Goal: Information Seeking & Learning: Learn about a topic

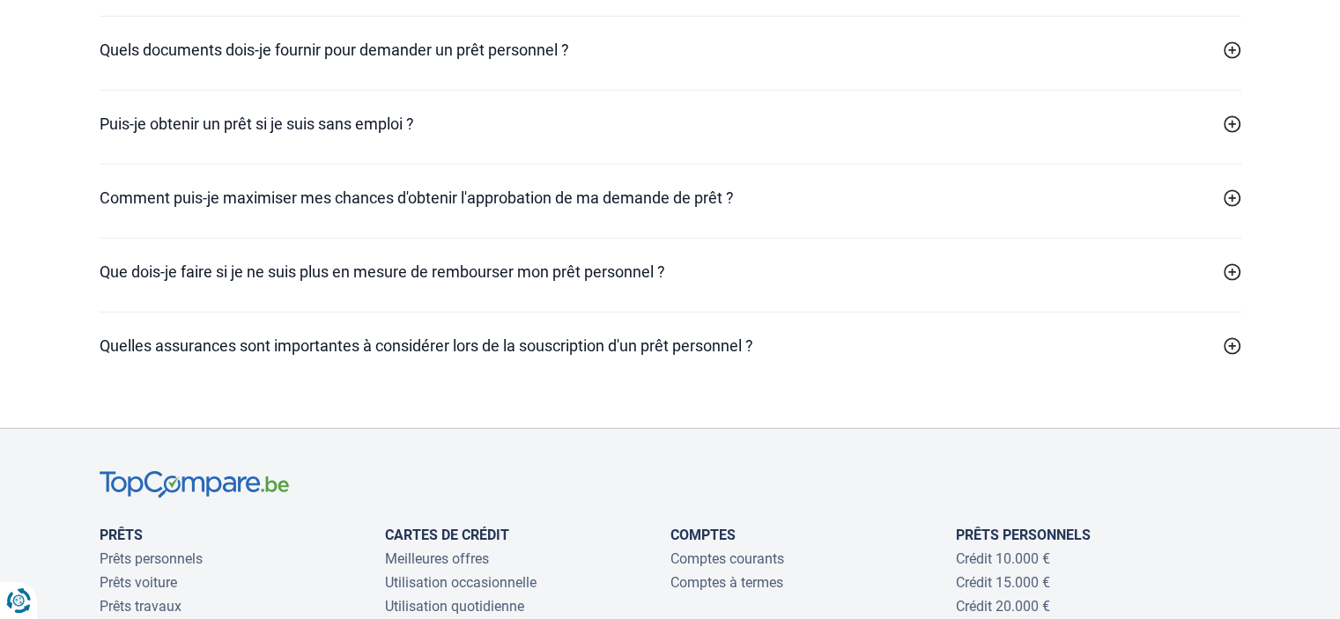
scroll to position [5236, 0]
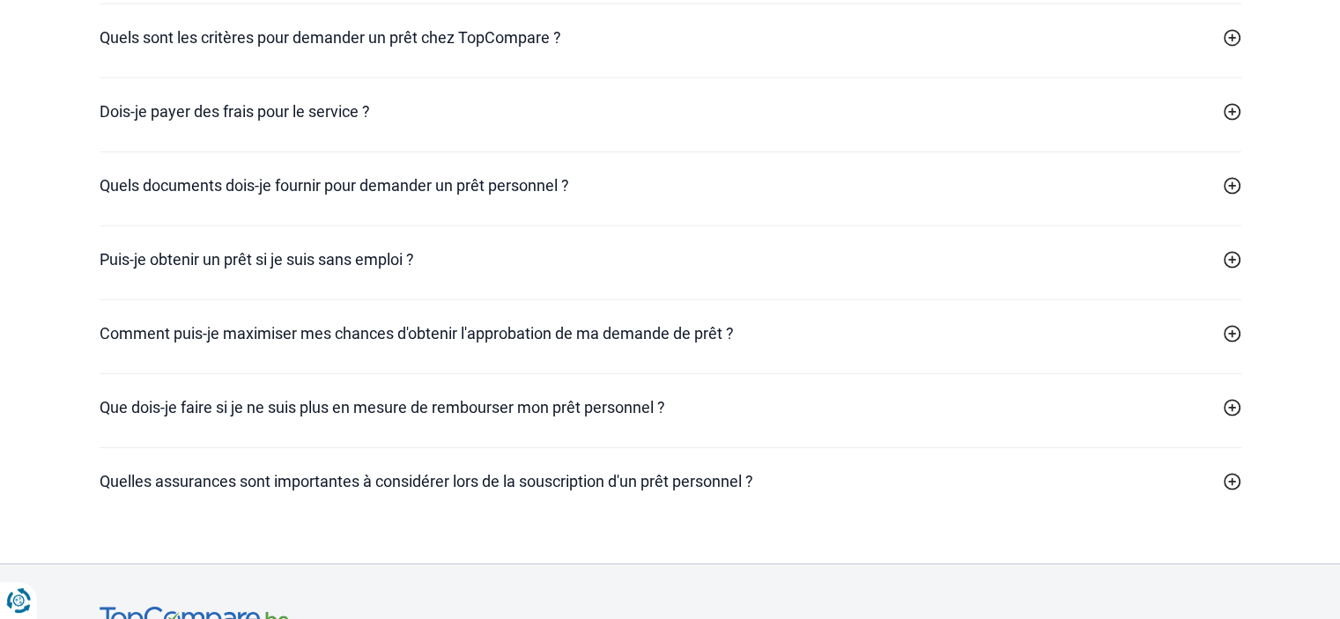
click at [382, 271] on h2 "Puis-je obtenir un prêt si je suis sans emploi ?" at bounding box center [257, 260] width 315 height 24
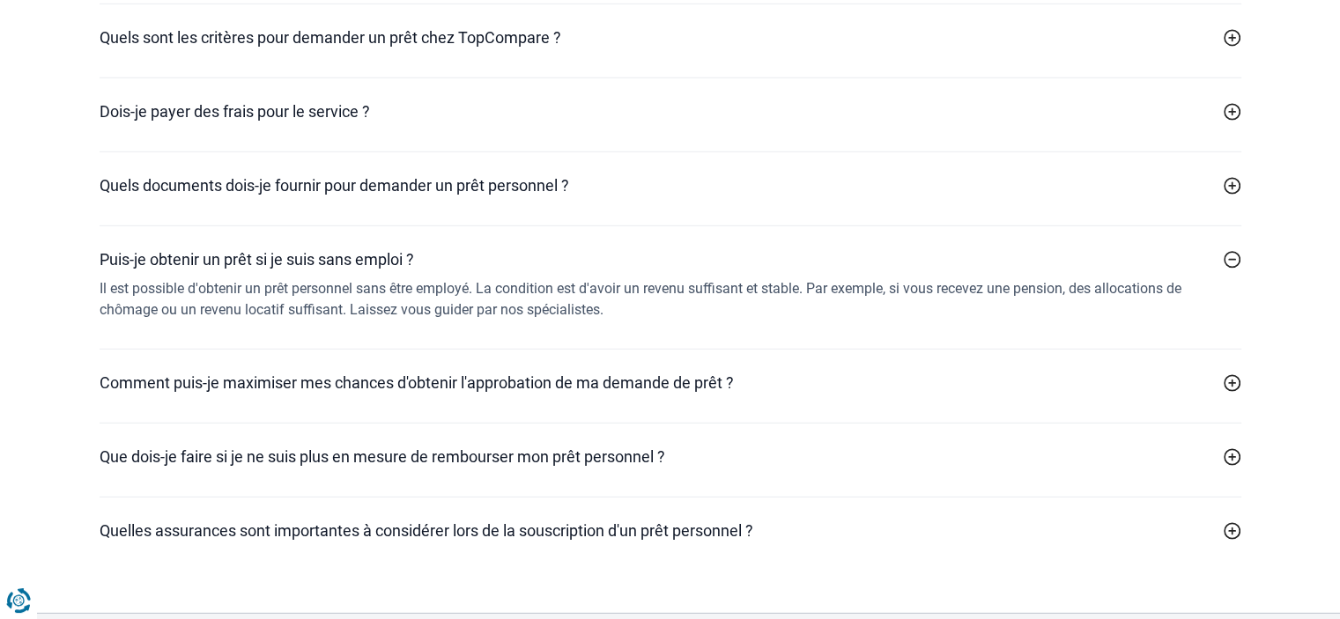
click at [471, 469] on h2 "Que dois-je faire si je ne suis plus en mesure de rembourser mon prêt personnel…" at bounding box center [383, 457] width 566 height 24
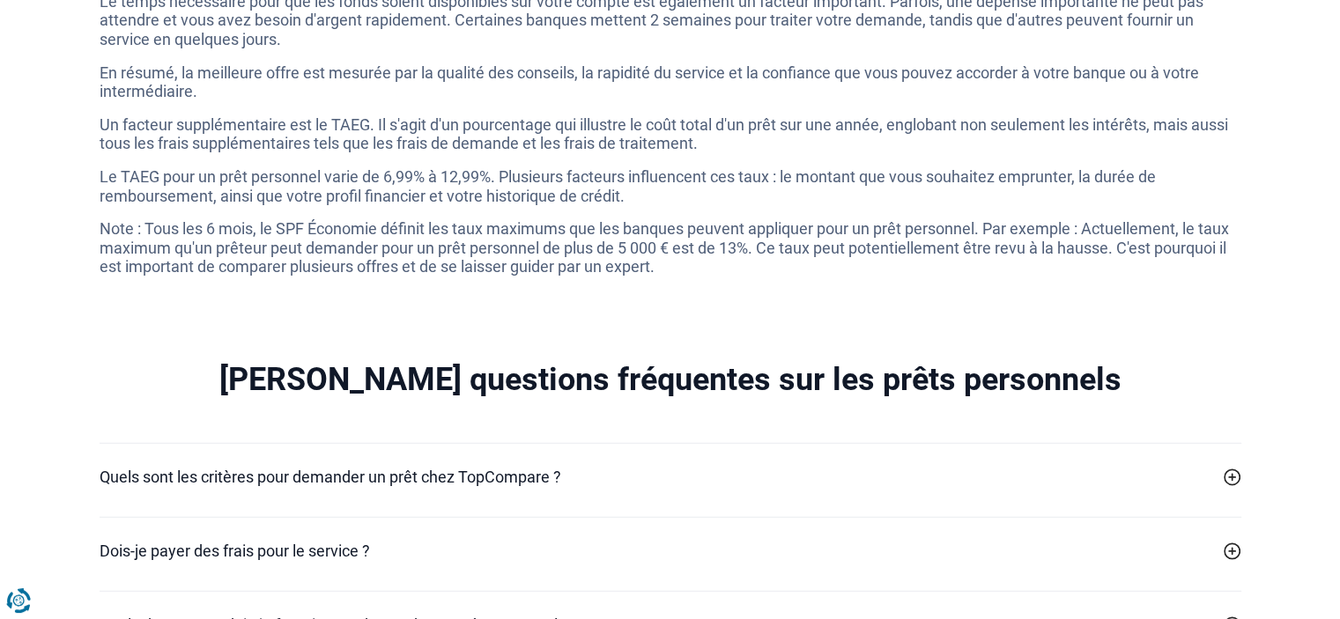
scroll to position [4795, 0]
click at [439, 489] on h2 "Quels sont les critères pour demander un prêt chez TopCompare ?" at bounding box center [331, 478] width 462 height 24
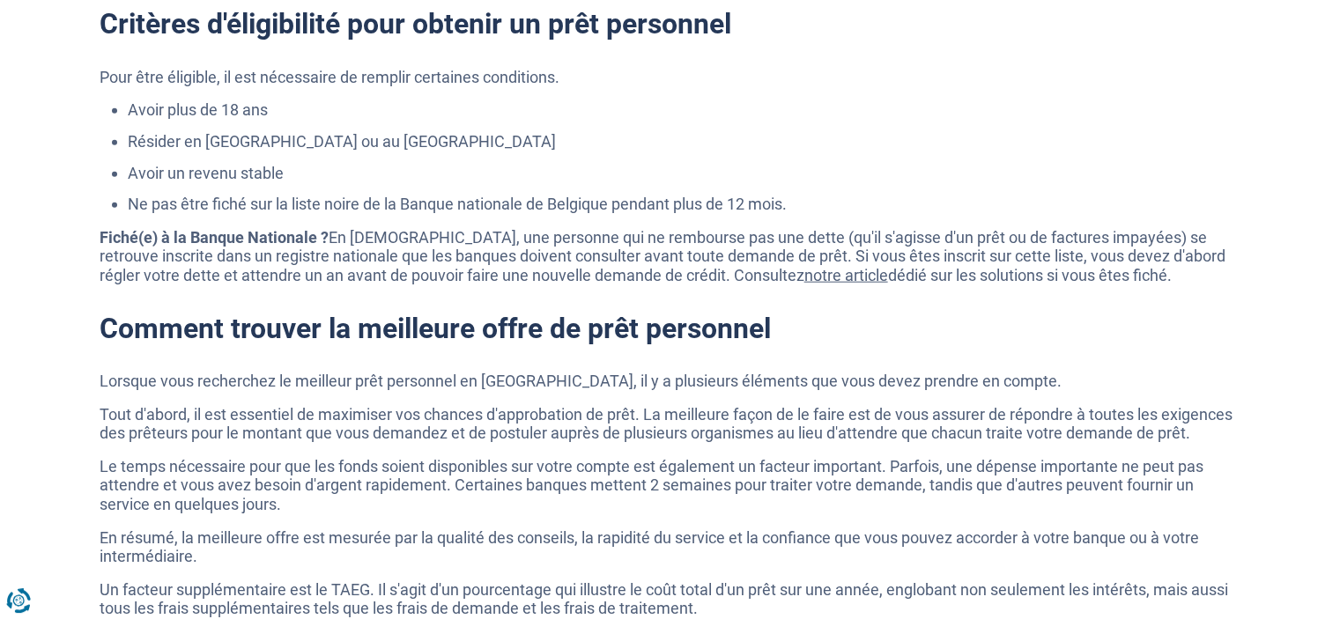
scroll to position [4267, 0]
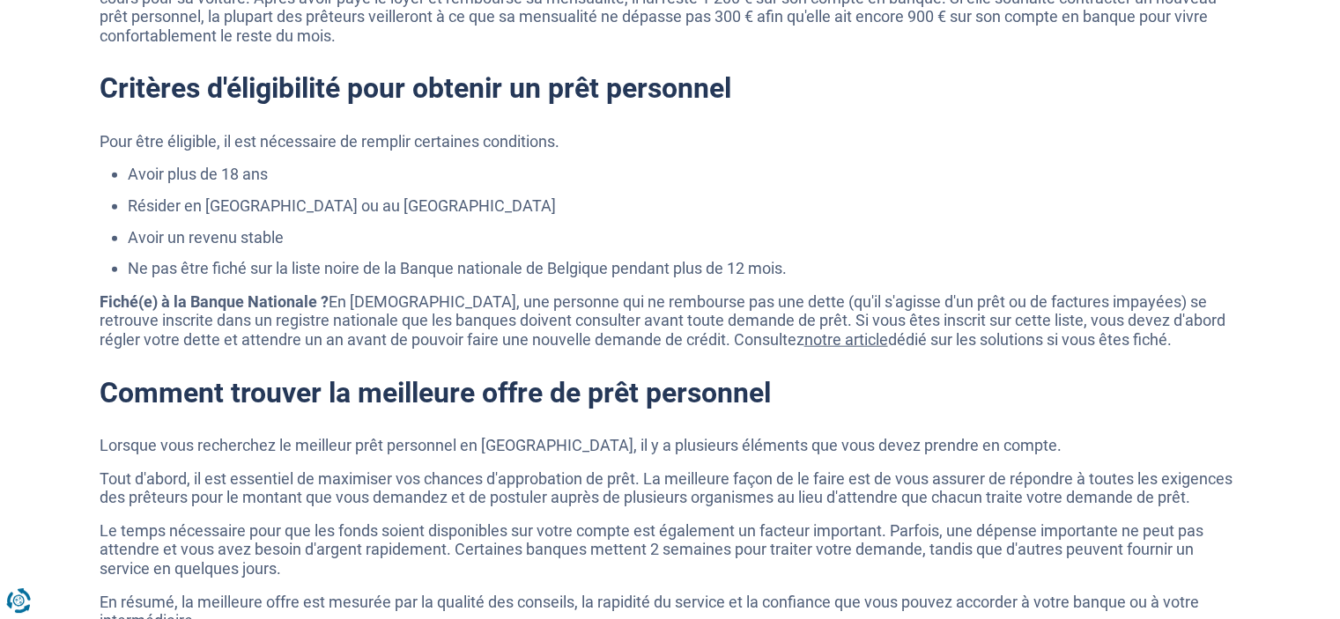
click at [805, 349] on link "notre article" at bounding box center [847, 339] width 84 height 19
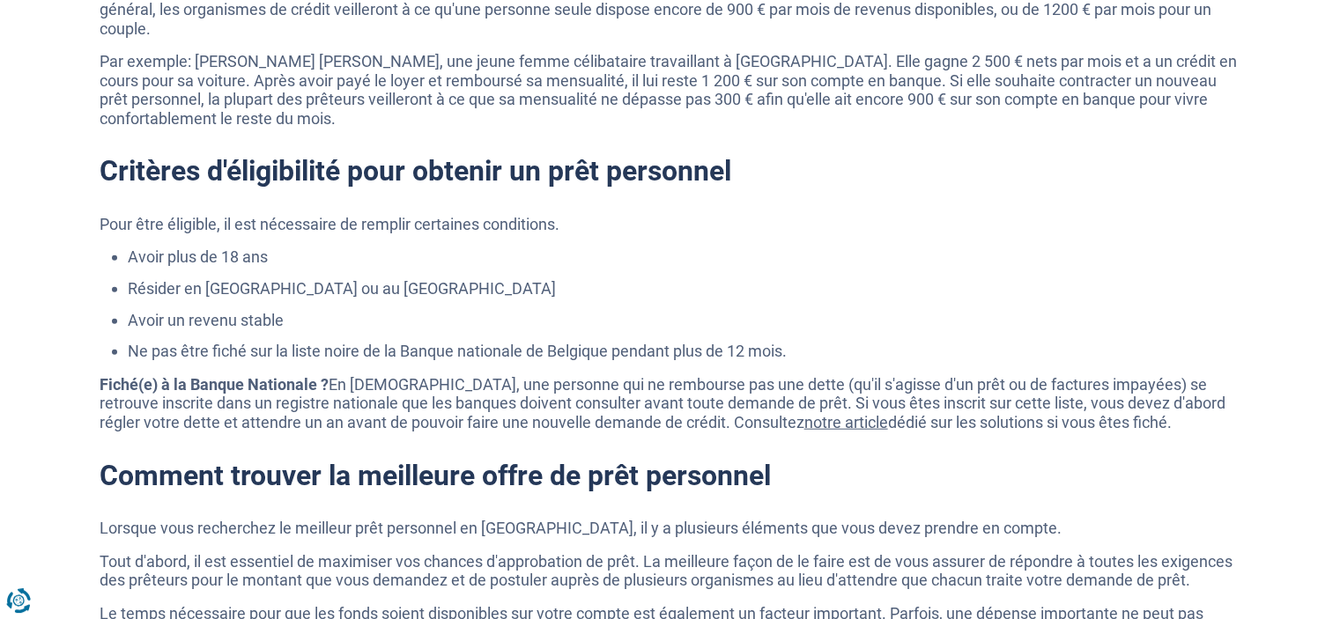
scroll to position [3914, 0]
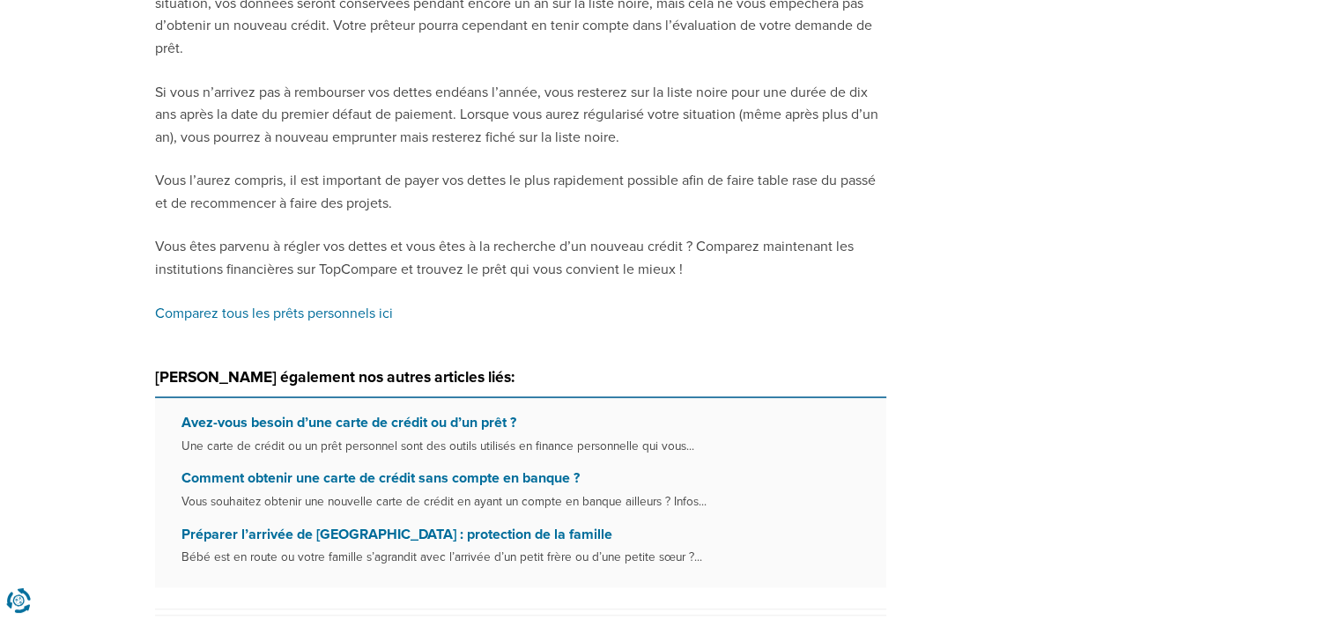
scroll to position [2203, 0]
